Goal: Communication & Community: Answer question/provide support

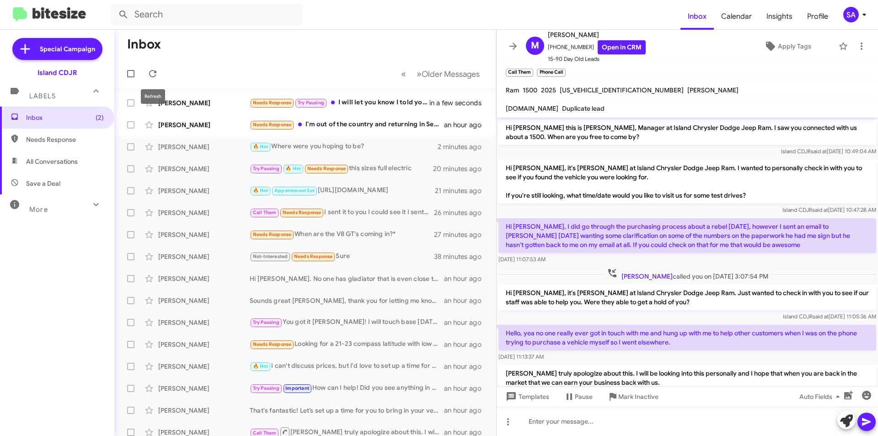
scroll to position [33, 0]
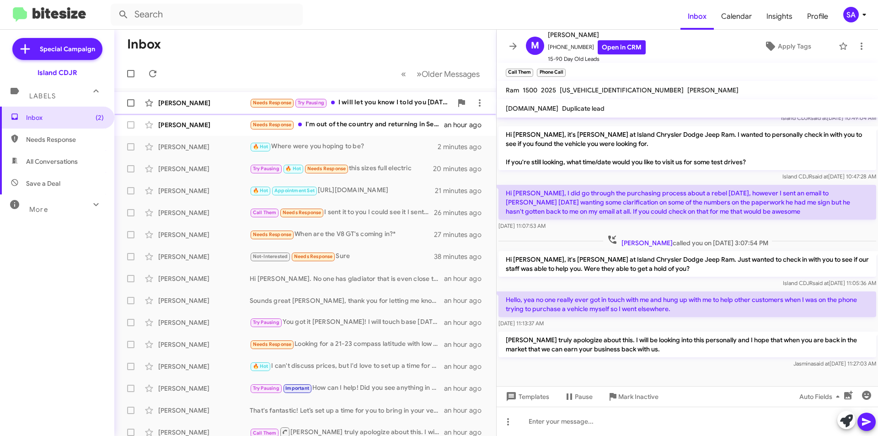
click at [223, 104] on div "[PERSON_NAME]" at bounding box center [203, 102] width 91 height 9
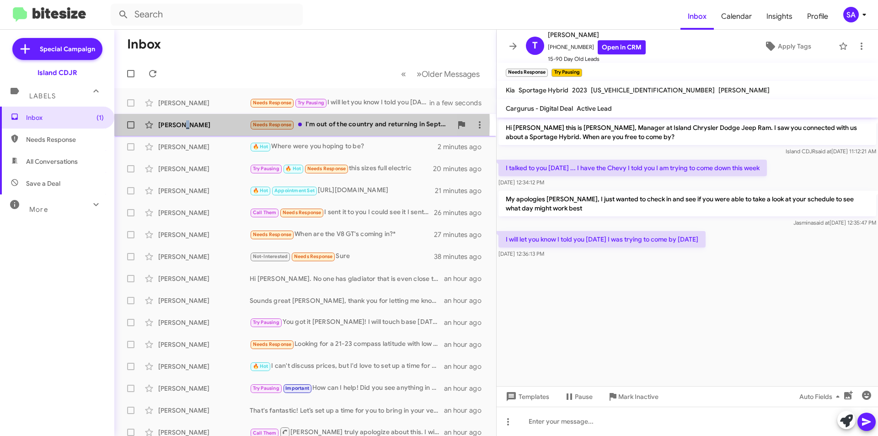
click at [183, 122] on div "[PERSON_NAME]" at bounding box center [203, 124] width 91 height 9
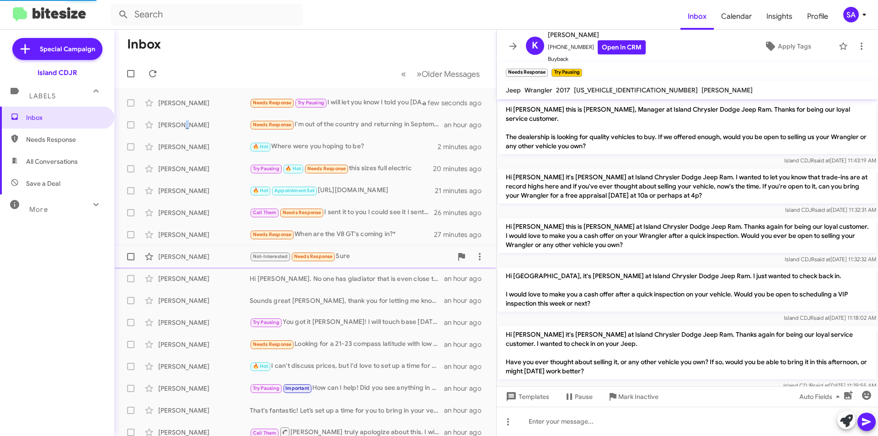
scroll to position [272, 0]
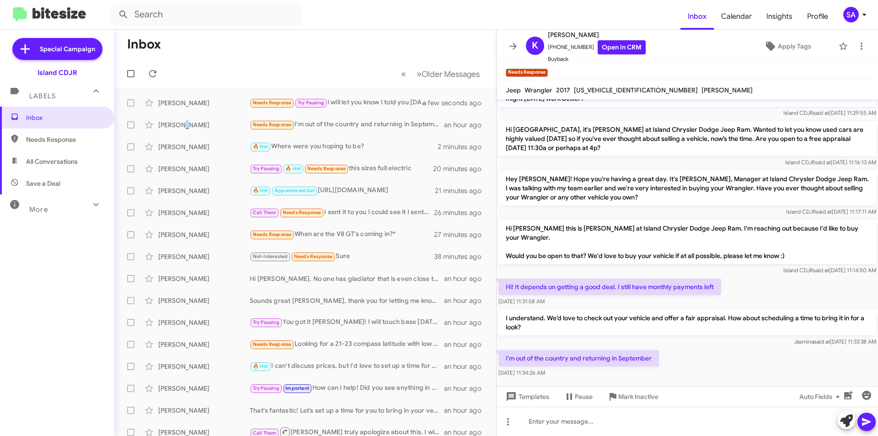
click at [52, 166] on span "All Conversations" at bounding box center [57, 161] width 114 height 22
type input "in:all-conversations"
